Goal: Task Accomplishment & Management: Use online tool/utility

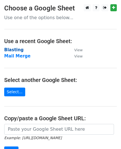
click at [10, 49] on strong "Blasting" at bounding box center [13, 49] width 19 height 5
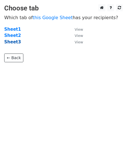
click at [14, 42] on strong "Sheet3" at bounding box center [12, 41] width 17 height 5
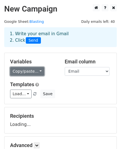
click at [29, 72] on link "Copy/paste..." at bounding box center [27, 71] width 34 height 9
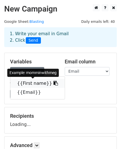
click at [34, 84] on link "{{First name}}" at bounding box center [37, 83] width 55 height 9
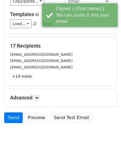
scroll to position [92, 0]
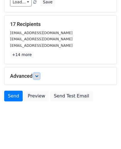
click at [39, 75] on icon at bounding box center [36, 75] width 3 height 3
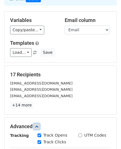
scroll to position [6, 0]
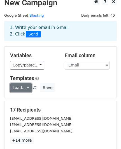
click at [26, 86] on link "Load..." at bounding box center [21, 87] width 22 height 9
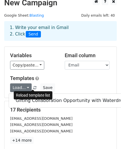
click at [33, 88] on span at bounding box center [34, 88] width 3 height 4
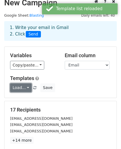
click at [23, 87] on link "Load..." at bounding box center [21, 87] width 22 height 9
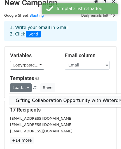
click at [29, 100] on link "Gifting Collaboration Opportunity with Waterdrop" at bounding box center [71, 100] width 124 height 9
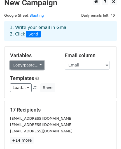
click at [37, 65] on link "Copy/paste..." at bounding box center [27, 65] width 34 height 9
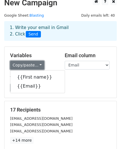
click at [37, 65] on link "Copy/paste..." at bounding box center [27, 65] width 34 height 9
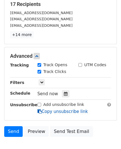
scroll to position [147, 0]
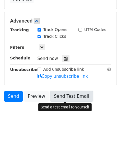
click at [67, 97] on link "Send Test Email" at bounding box center [71, 96] width 43 height 11
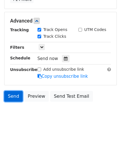
click at [14, 97] on link "Send" at bounding box center [13, 96] width 19 height 11
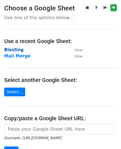
click at [13, 49] on strong "Blasting" at bounding box center [13, 49] width 19 height 5
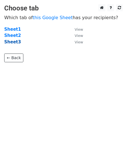
click at [12, 44] on strong "Sheet3" at bounding box center [12, 41] width 17 height 5
